Goal: Task Accomplishment & Management: Use online tool/utility

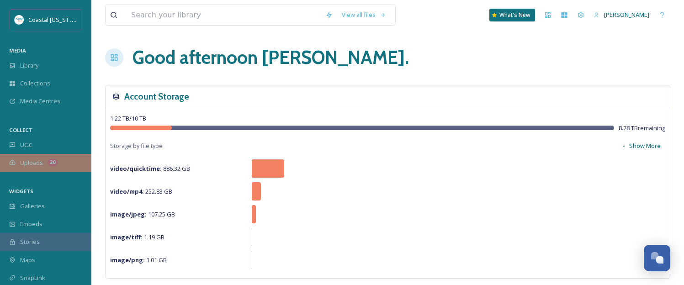
click at [37, 165] on span "Uploads" at bounding box center [31, 163] width 23 height 9
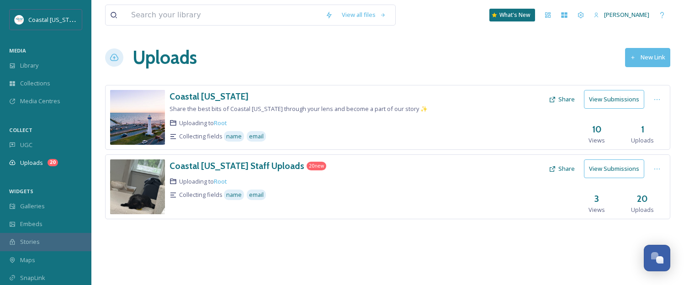
click at [652, 62] on button "New Link" at bounding box center [647, 57] width 45 height 19
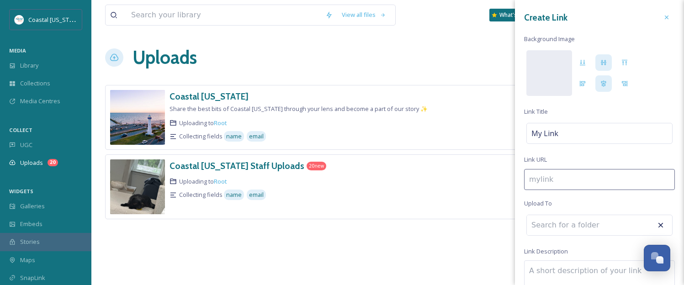
click at [308, 44] on div "Uploads New Link" at bounding box center [387, 57] width 565 height 27
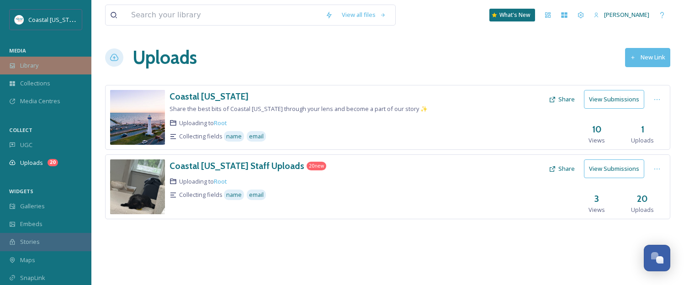
click at [25, 67] on span "Library" at bounding box center [29, 65] width 18 height 9
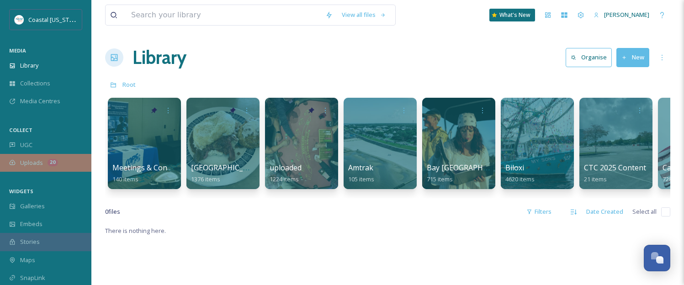
click at [25, 162] on span "Uploads" at bounding box center [31, 163] width 23 height 9
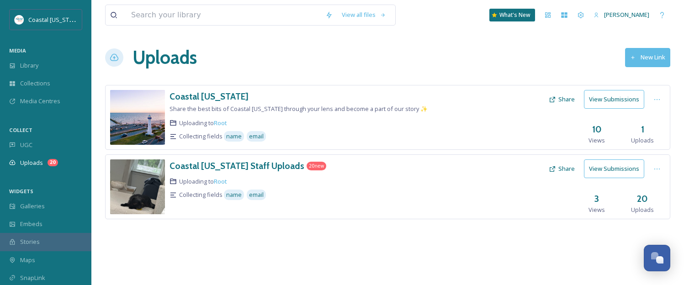
click at [643, 57] on button "New Link" at bounding box center [647, 57] width 45 height 19
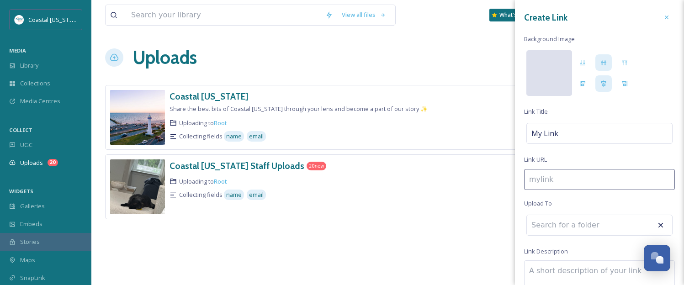
click at [561, 80] on div at bounding box center [549, 73] width 46 height 46
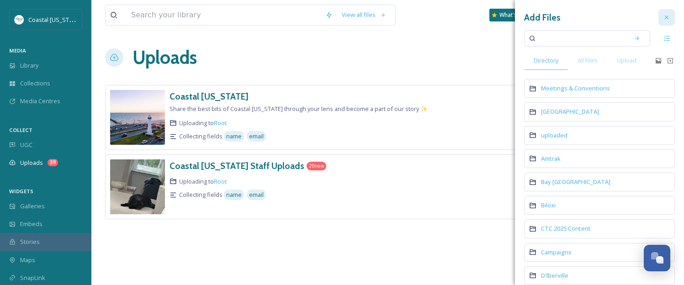
click at [668, 16] on icon at bounding box center [667, 18] width 4 height 4
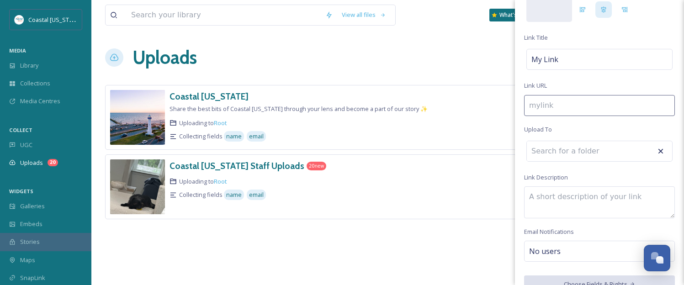
scroll to position [76, 0]
click at [565, 149] on input at bounding box center [577, 149] width 101 height 20
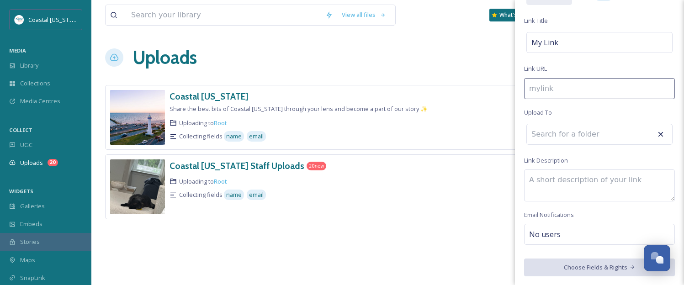
scroll to position [0, 0]
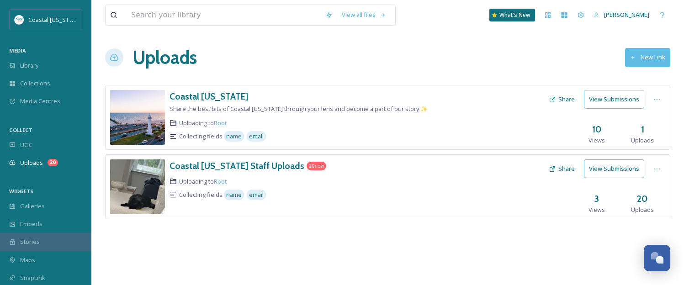
click at [426, 69] on div "Uploads New Link" at bounding box center [387, 57] width 565 height 27
click at [31, 69] on span "Library" at bounding box center [29, 65] width 18 height 9
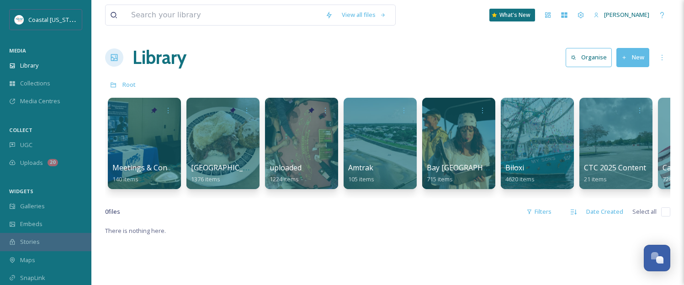
scroll to position [1, 0]
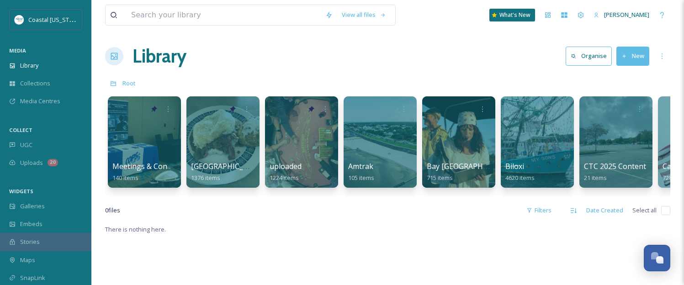
click at [627, 53] on button "New" at bounding box center [632, 56] width 33 height 19
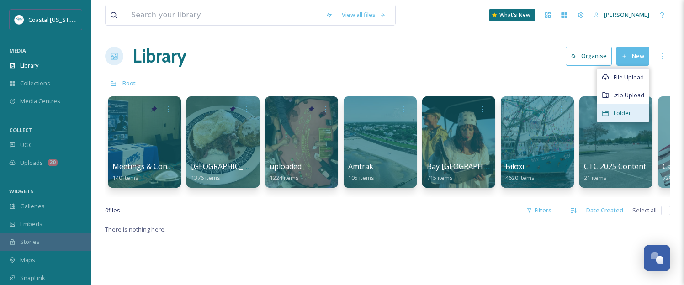
click at [620, 113] on span "Folder" at bounding box center [622, 113] width 17 height 9
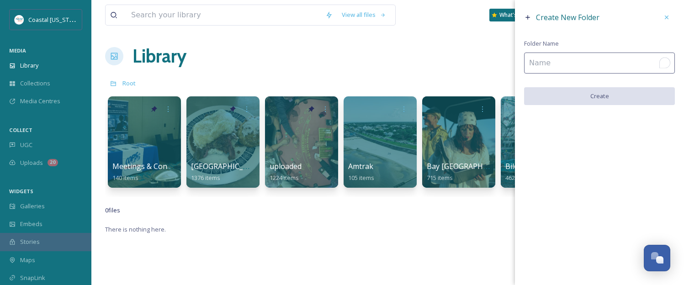
click at [555, 65] on input "To enrich screen reader interactions, please activate Accessibility in Grammarl…" at bounding box center [599, 63] width 151 height 21
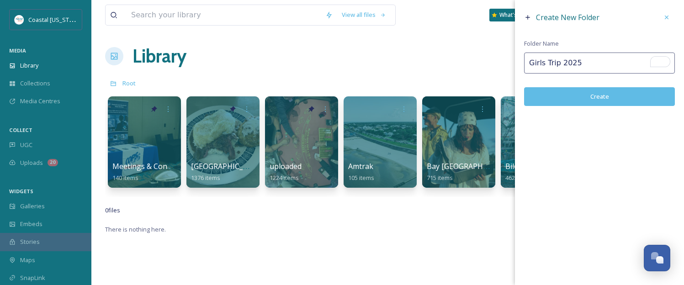
type input "Girls Trip 2025"
click at [611, 96] on button "Create" at bounding box center [599, 96] width 151 height 19
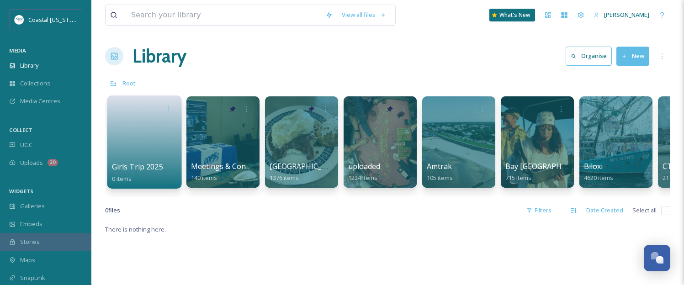
click at [108, 127] on div "Girls Trip 2025 0 items" at bounding box center [144, 141] width 74 height 93
click at [126, 127] on link at bounding box center [144, 139] width 65 height 44
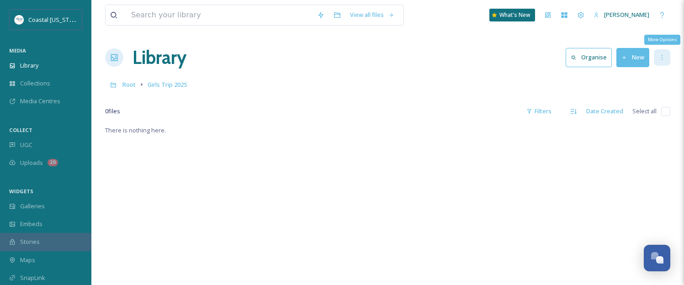
click at [659, 57] on icon at bounding box center [661, 57] width 7 height 7
click at [567, 36] on div "View all files What's New [PERSON_NAME] Library Organise New Root Girls Trip 20…" at bounding box center [387, 205] width 593 height 410
click at [625, 55] on icon at bounding box center [624, 58] width 6 height 6
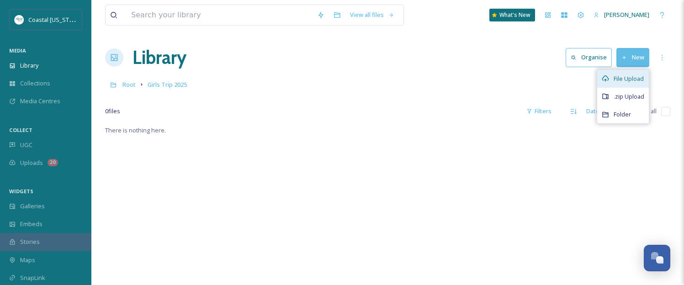
click at [613, 76] on div "File Upload" at bounding box center [623, 79] width 52 height 18
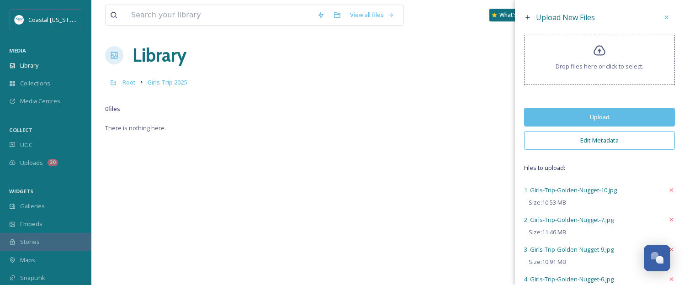
scroll to position [3, 0]
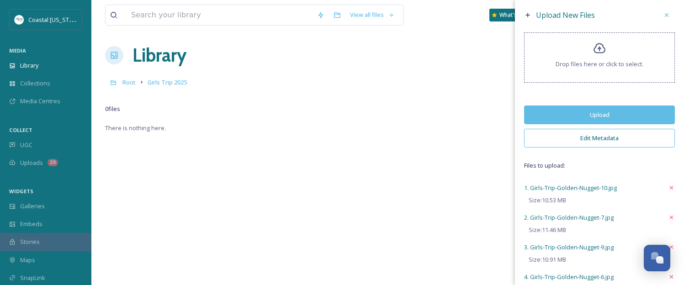
click at [559, 117] on button "Upload" at bounding box center [599, 115] width 151 height 19
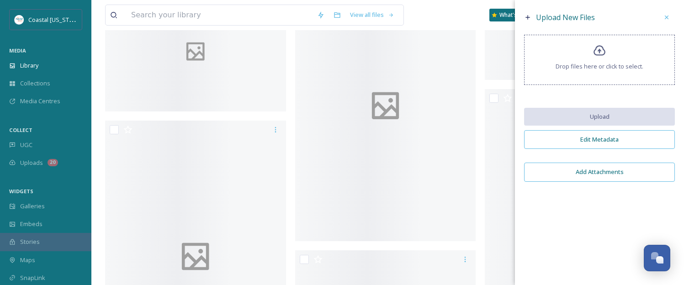
scroll to position [0, 0]
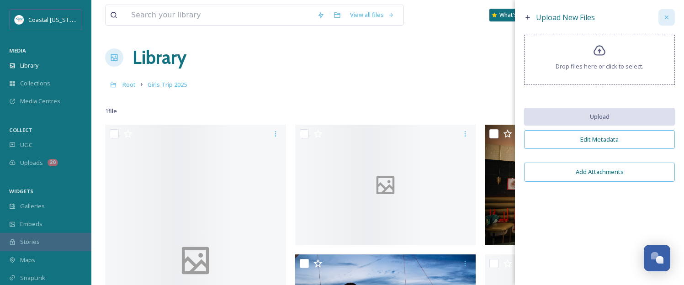
click at [666, 16] on icon at bounding box center [666, 17] width 7 height 7
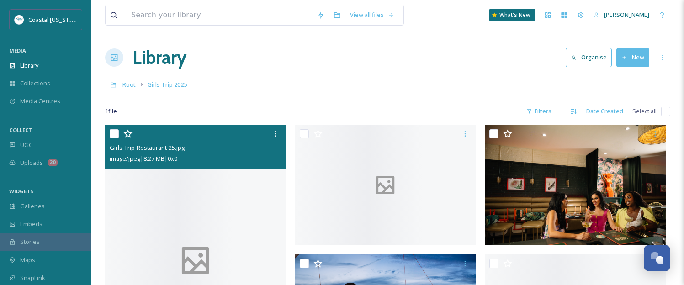
click at [158, 153] on div "image/jpeg | 8.27 MB | 0 x 0" at bounding box center [197, 158] width 174 height 11
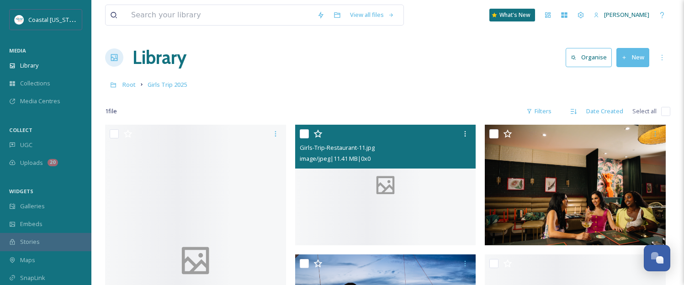
click at [305, 144] on span "Girls-Trip-Restaurant-11.jpg" at bounding box center [337, 147] width 75 height 8
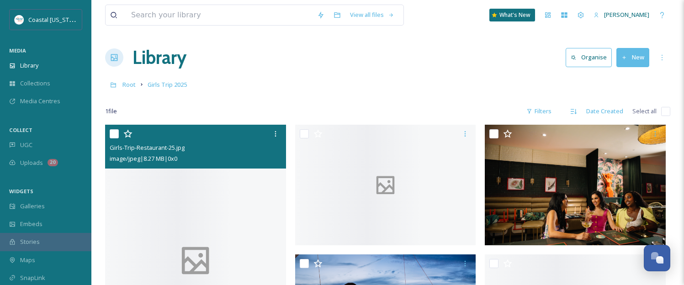
drag, startPoint x: 271, startPoint y: 144, endPoint x: 159, endPoint y: 148, distance: 112.5
click at [159, 148] on span "Girls-Trip-Restaurant-25.jpg" at bounding box center [147, 147] width 75 height 8
click at [202, 138] on div at bounding box center [197, 134] width 174 height 16
